Goal: Task Accomplishment & Management: Manage account settings

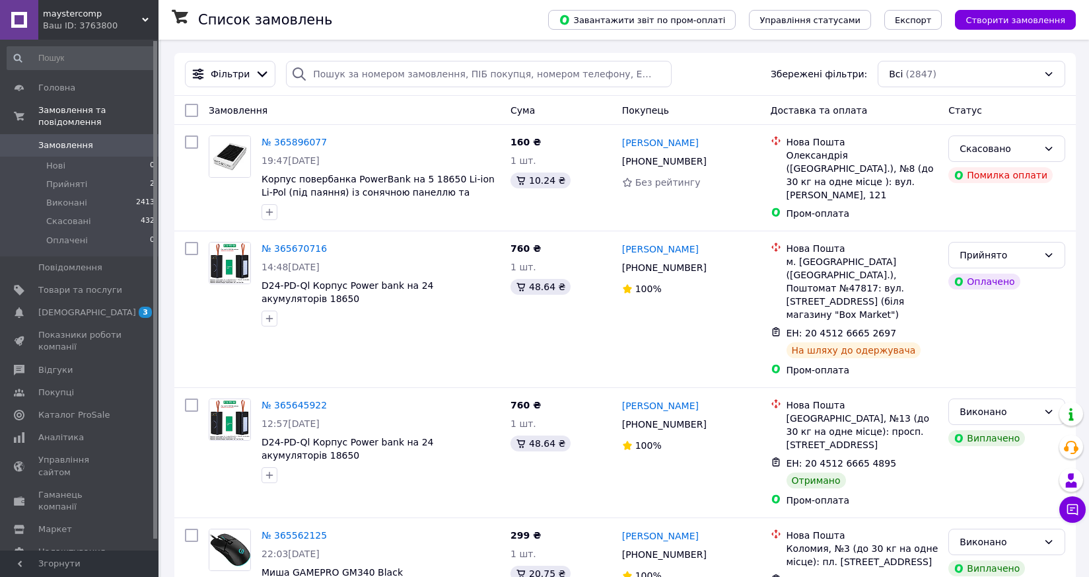
click at [80, 134] on link "Замовлення 0" at bounding box center [81, 145] width 162 height 22
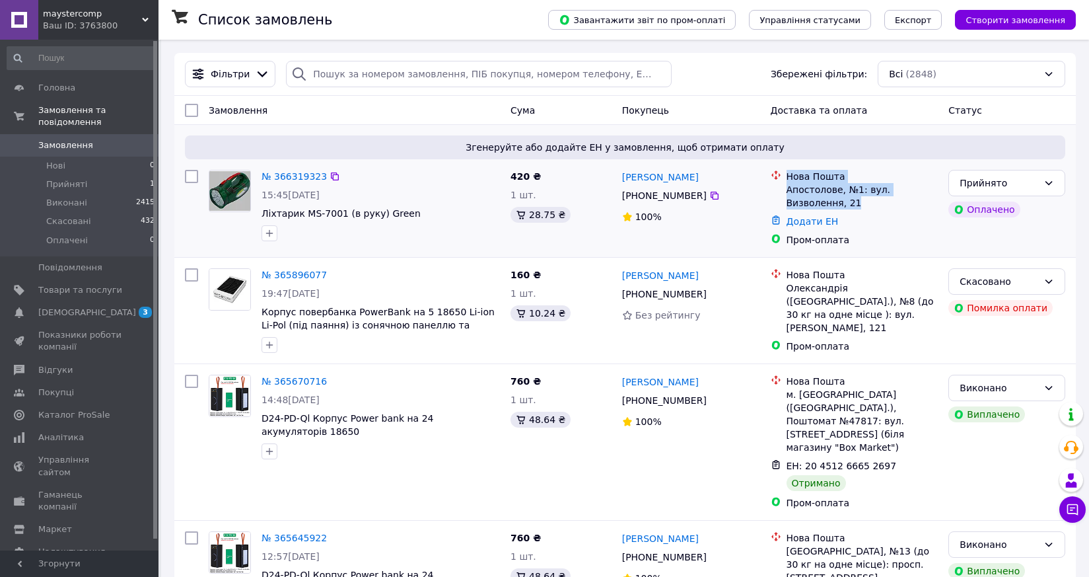
drag, startPoint x: 787, startPoint y: 178, endPoint x: 823, endPoint y: 199, distance: 42.0
click at [823, 199] on div "Нова Пошта Апостолове, №1: вул. Визволення, 21" at bounding box center [862, 190] width 157 height 40
click at [296, 173] on link "№ 366319323" at bounding box center [294, 176] width 65 height 11
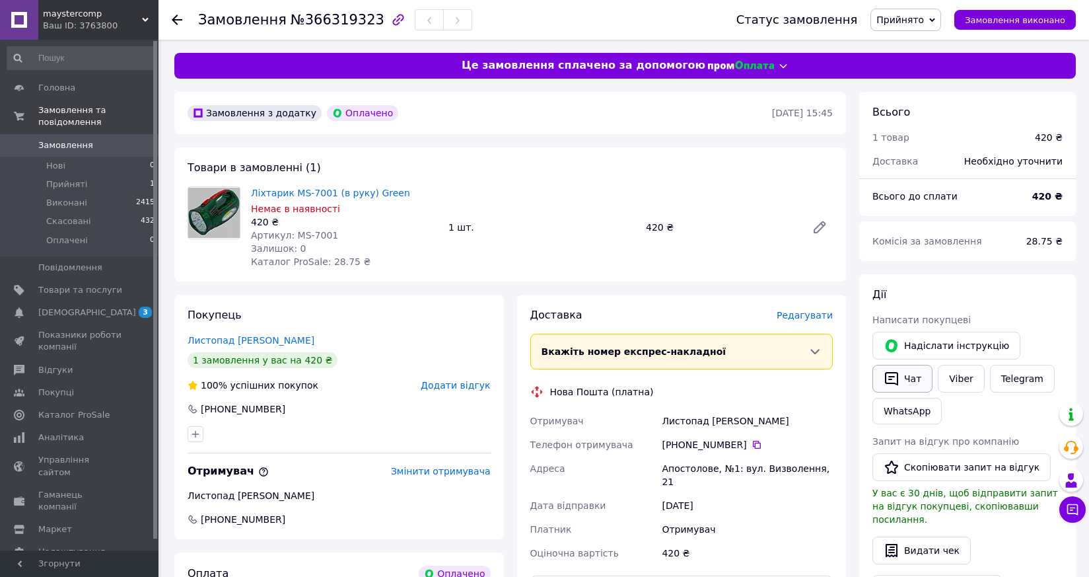
click at [903, 377] on button "Чат" at bounding box center [903, 379] width 60 height 28
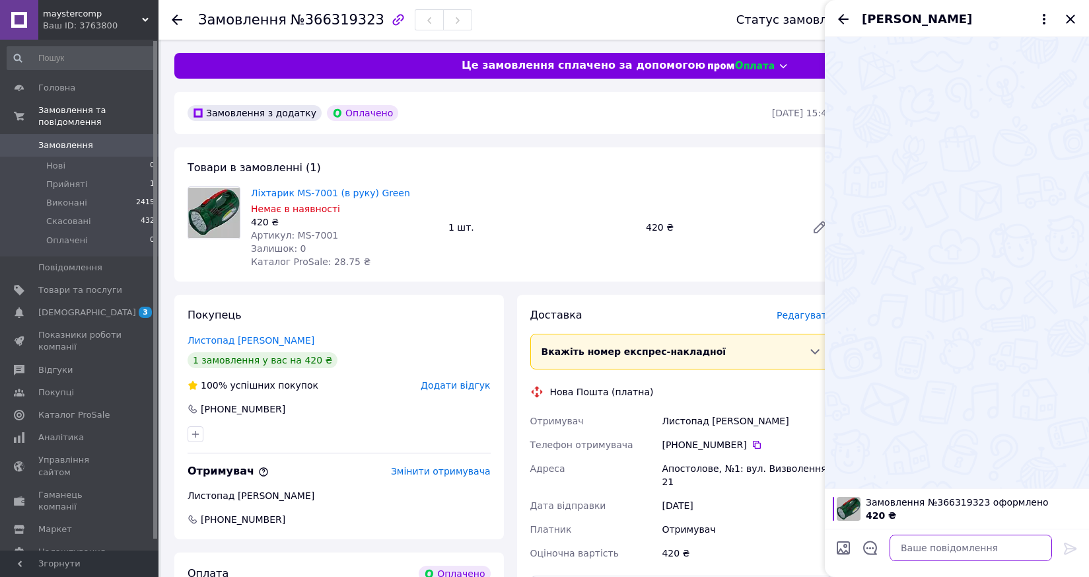
click at [988, 547] on textarea at bounding box center [971, 547] width 162 height 26
type textarea "С"
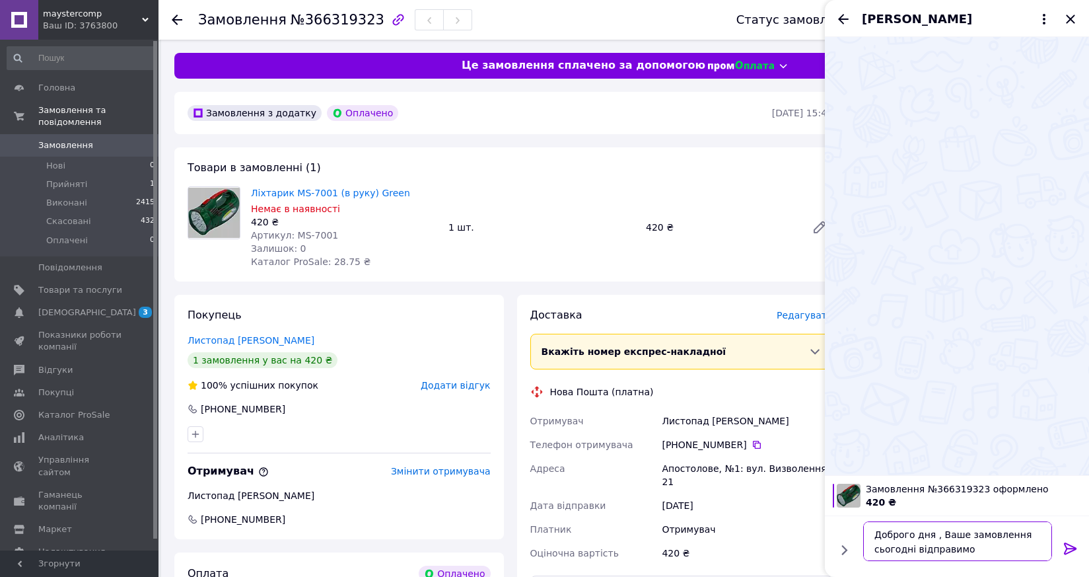
type textarea "Доброго дня , Ваше замовлення сьогодні відправимо"
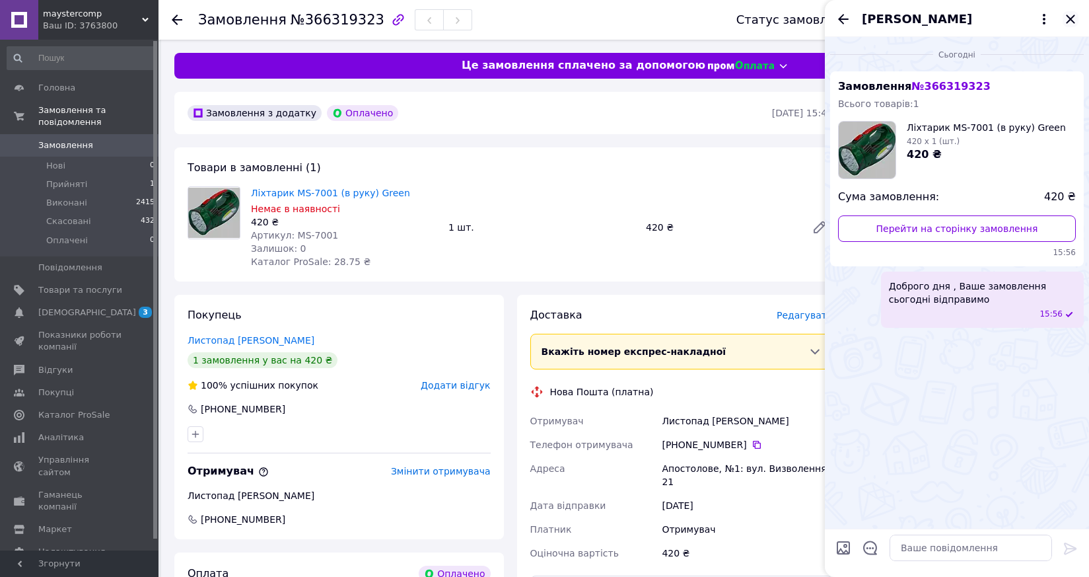
click at [1073, 20] on icon "Закрити" at bounding box center [1071, 19] width 16 height 16
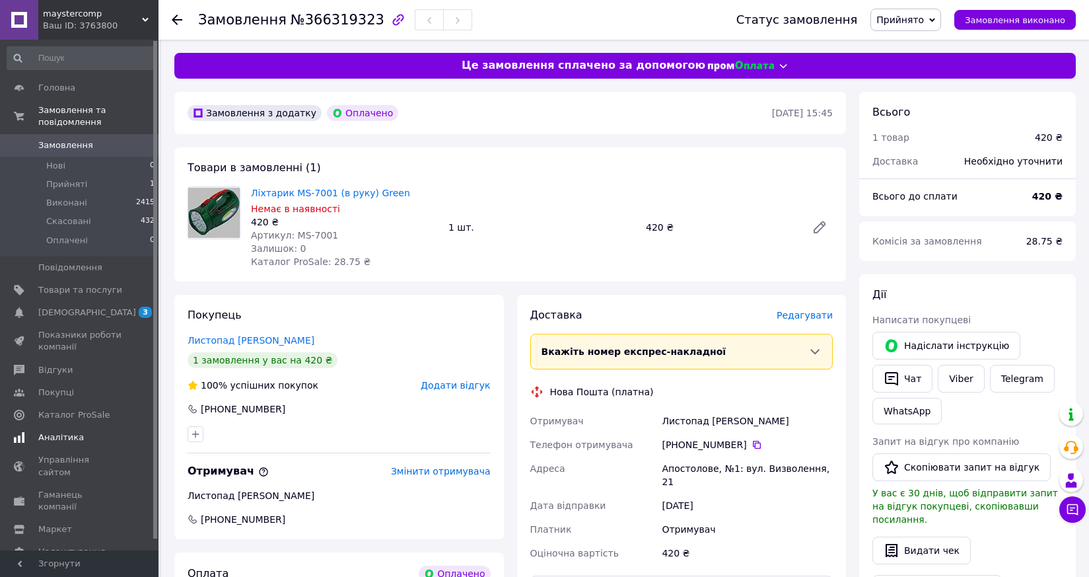
click at [66, 306] on span "[DEMOGRAPHIC_DATA]" at bounding box center [87, 312] width 98 height 12
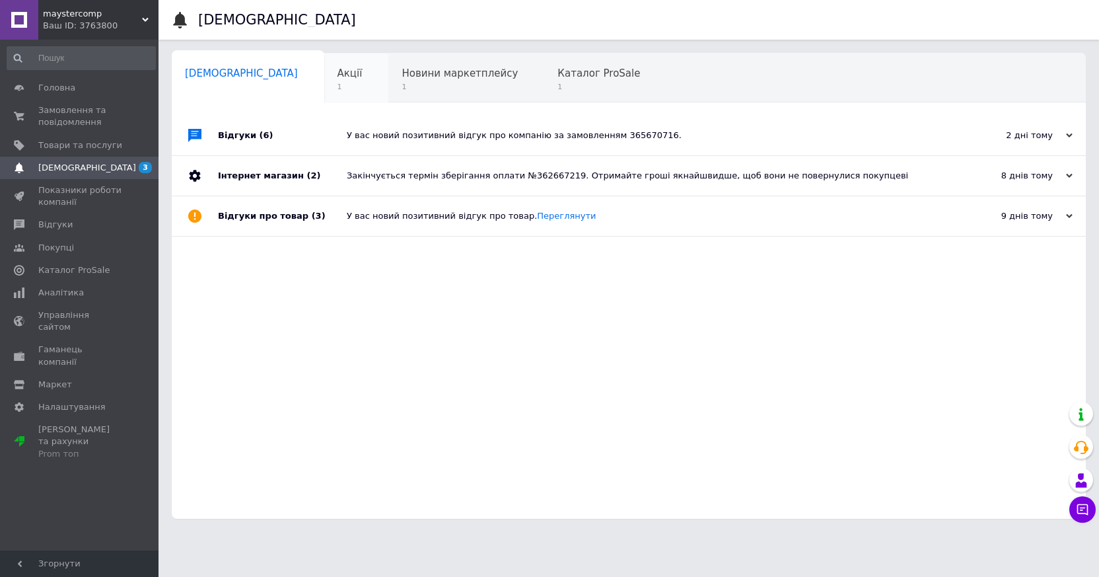
click at [338, 84] on span "1" at bounding box center [350, 87] width 25 height 10
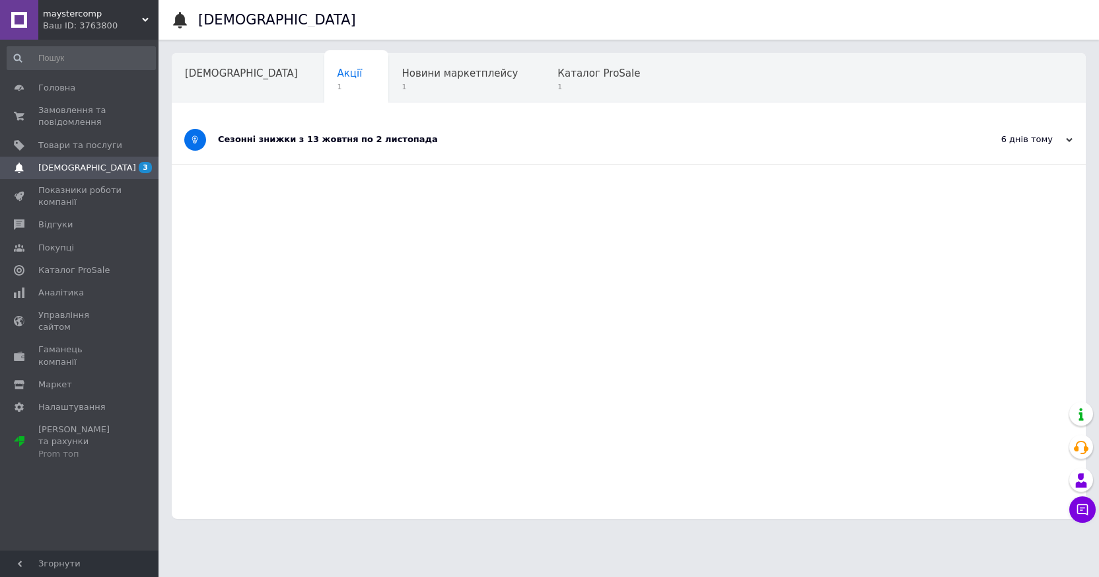
click at [316, 137] on div "Сезонні знижки з 13 жовтня по 2 листопада" at bounding box center [579, 139] width 723 height 12
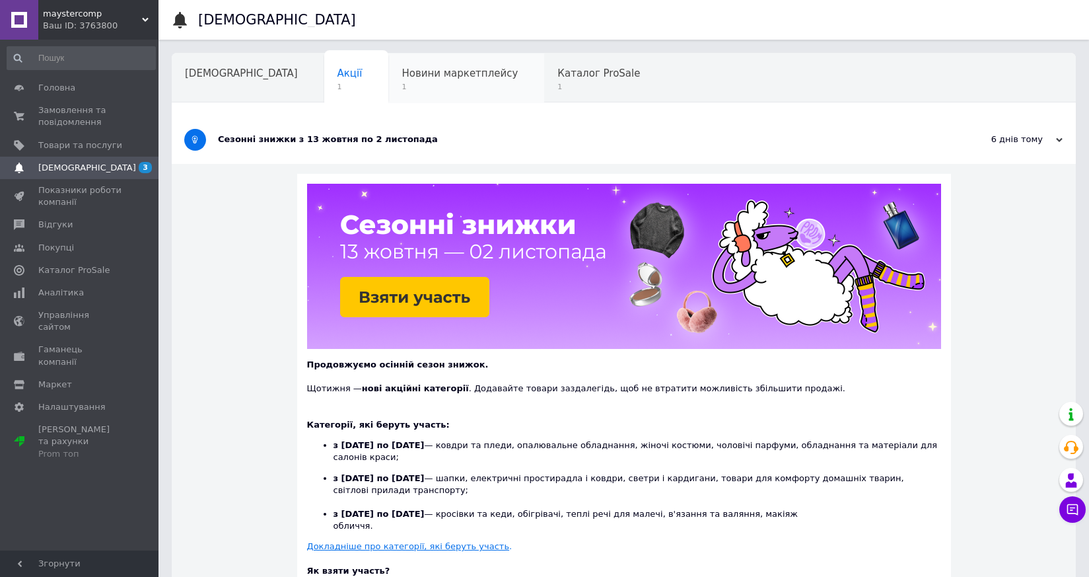
click at [402, 73] on span "Новини маркетплейсу" at bounding box center [460, 73] width 116 height 12
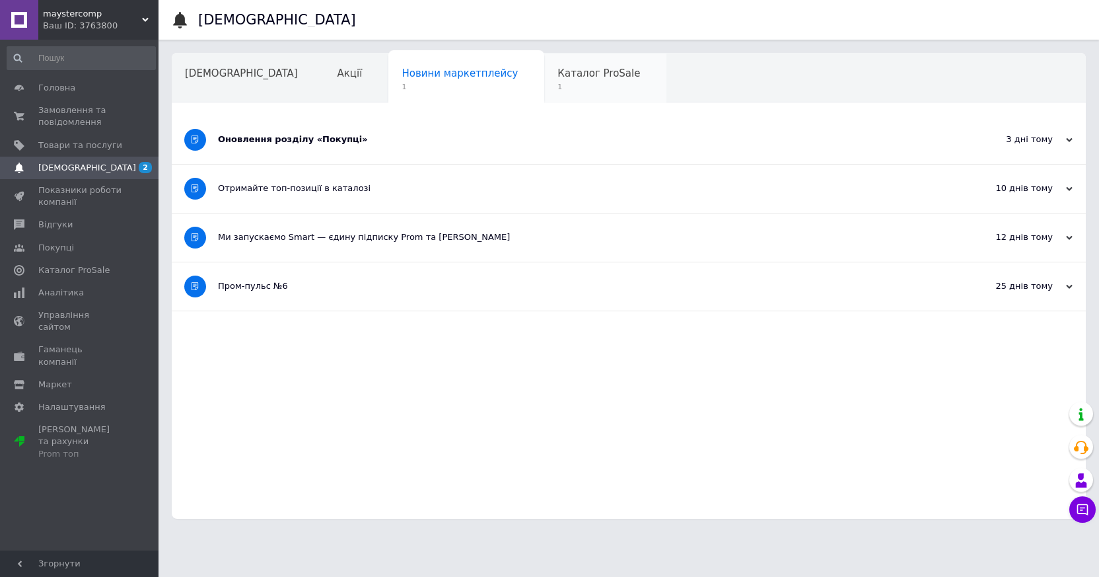
click at [557, 72] on span "Каталог ProSale" at bounding box center [598, 73] width 83 height 12
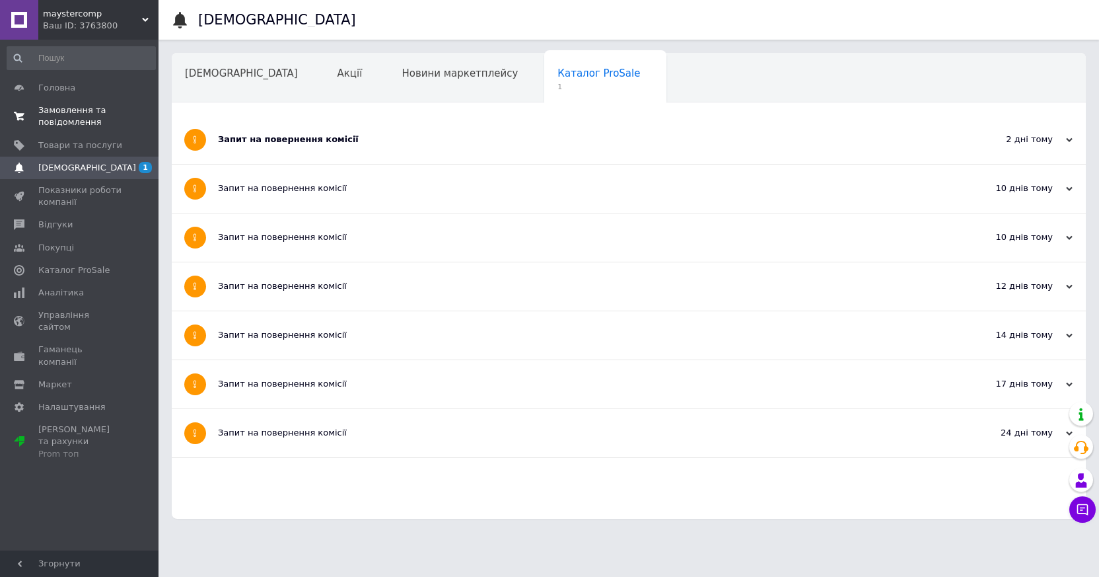
click at [81, 122] on span "Замовлення та повідомлення" at bounding box center [80, 116] width 84 height 24
